Goal: Find specific fact

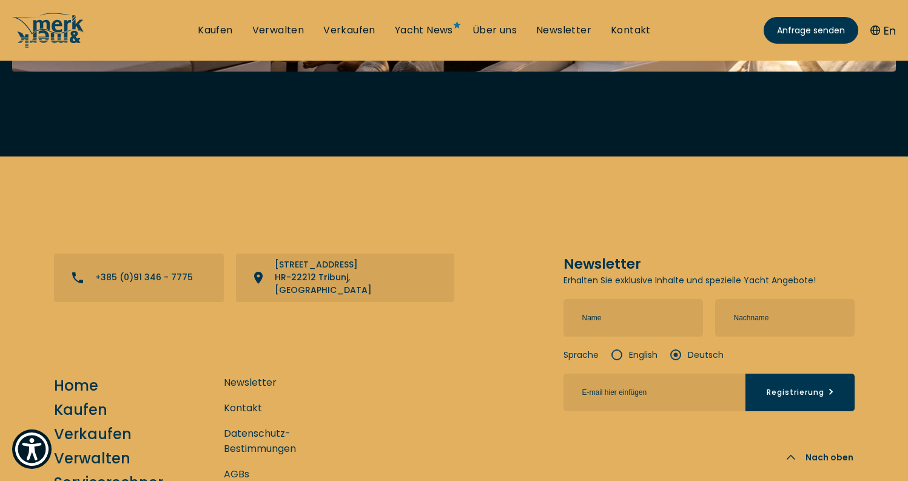
scroll to position [4389, 0]
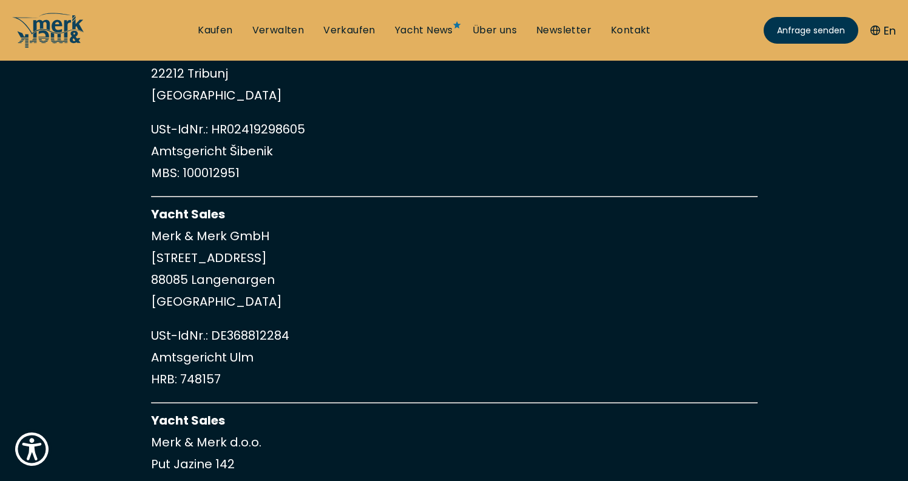
scroll to position [240, 0]
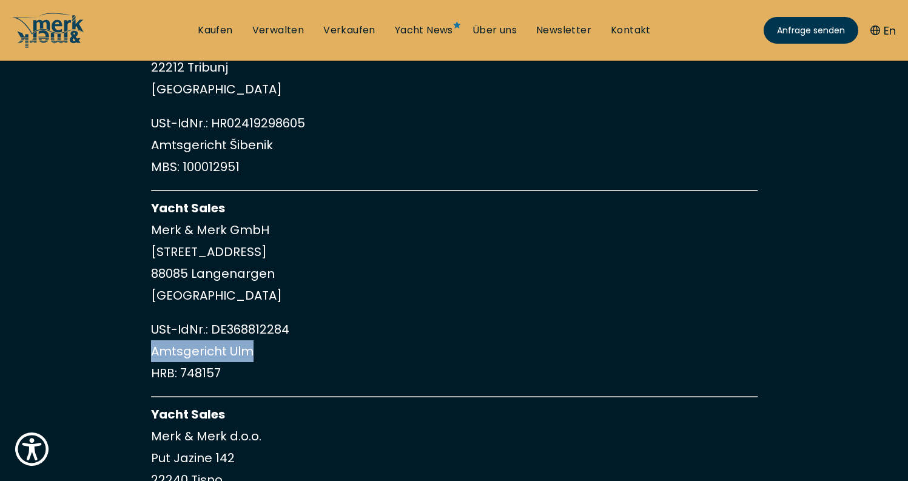
drag, startPoint x: 254, startPoint y: 352, endPoint x: 152, endPoint y: 352, distance: 101.9
click at [152, 352] on p "USt-IdNr.: DE368812284 Amtsgericht Ulm HRB: 748157" at bounding box center [454, 351] width 607 height 66
copy p "Amtsgericht Ulm"
click at [183, 377] on p "USt-IdNr.: DE368812284 Amtsgericht Ulm HRB: 748157" at bounding box center [454, 351] width 607 height 66
drag, startPoint x: 180, startPoint y: 374, endPoint x: 220, endPoint y: 374, distance: 40.6
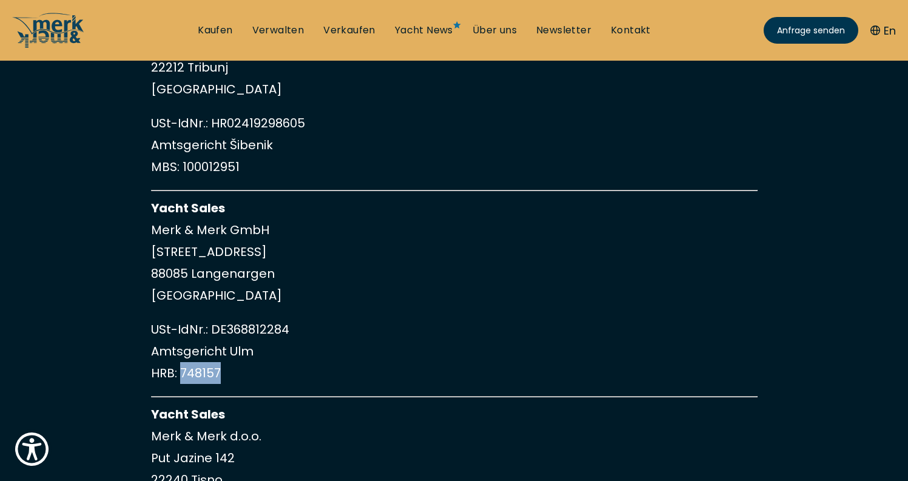
click at [221, 374] on p "USt-IdNr.: DE368812284 Amtsgericht Ulm HRB: 748157" at bounding box center [454, 351] width 607 height 66
copy p "748157"
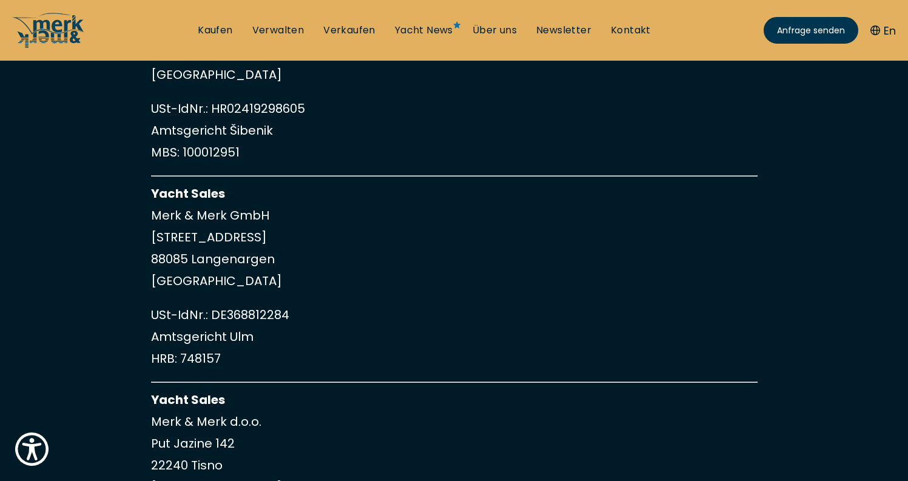
click at [500, 220] on p "Yacht Sales Merk & Merk GmbH [STREET_ADDRESS]" at bounding box center [454, 237] width 607 height 109
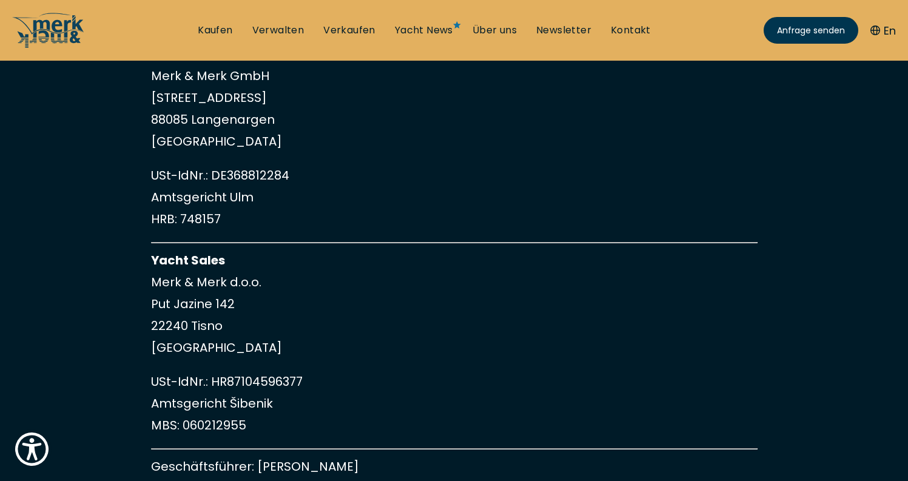
scroll to position [392, 0]
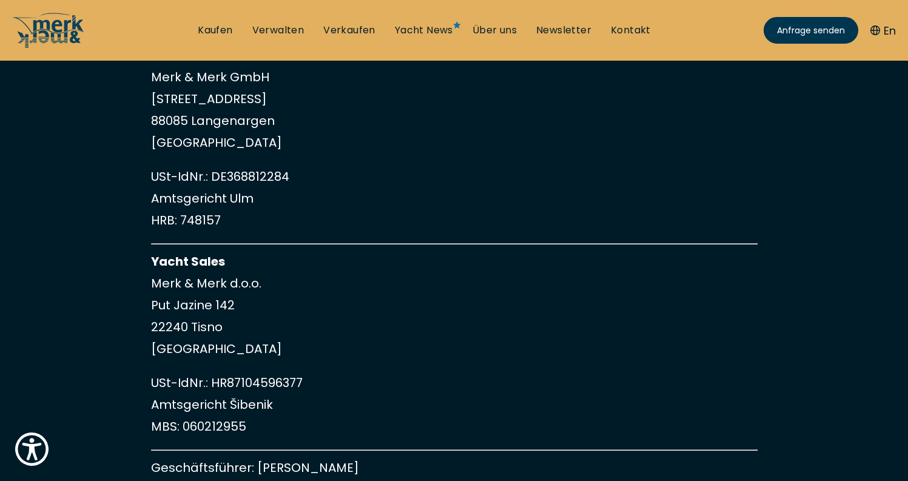
click at [500, 220] on p "USt-IdNr.: DE368812284 Amtsgericht Ulm HRB: 748157" at bounding box center [454, 199] width 607 height 66
